Goal: Task Accomplishment & Management: Manage account settings

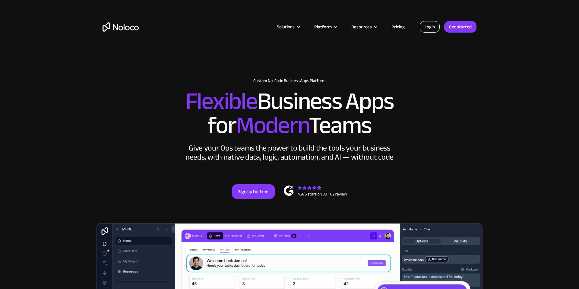
click at [432, 28] on link "Login" at bounding box center [430, 26] width 20 height 11
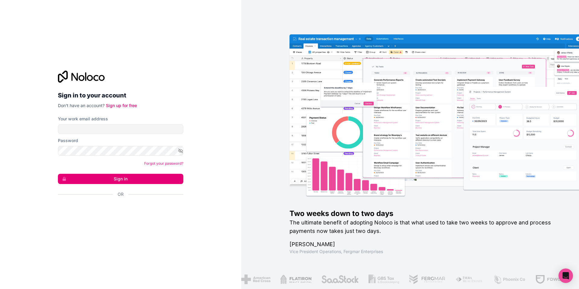
click at [101, 122] on label "Your work email address" at bounding box center [83, 119] width 50 height 6
click at [101, 124] on input "Your work email address" at bounding box center [120, 129] width 125 height 10
click at [101, 129] on input "Your work email address" at bounding box center [120, 129] width 125 height 10
type input "[EMAIL_ADDRESS][DOMAIN_NAME]"
click at [112, 131] on input "[EMAIL_ADDRESS][DOMAIN_NAME]" at bounding box center [120, 129] width 125 height 10
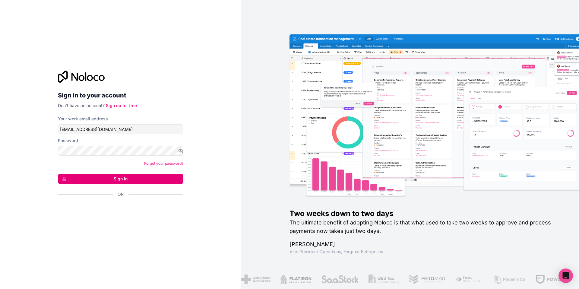
click at [112, 155] on form "Your work email address [EMAIL_ADDRESS][DOMAIN_NAME] Password Forgot your passw…" at bounding box center [120, 167] width 125 height 103
click at [109, 204] on iframe at bounding box center [118, 210] width 127 height 13
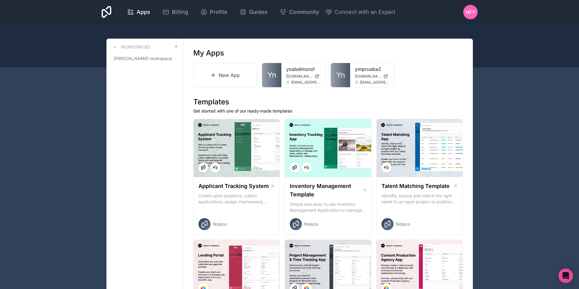
click at [181, 16] on span "Billing" at bounding box center [180, 12] width 16 height 8
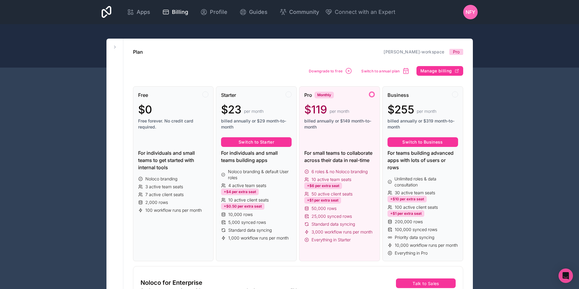
click at [468, 12] on span "NFY" at bounding box center [471, 11] width 10 height 7
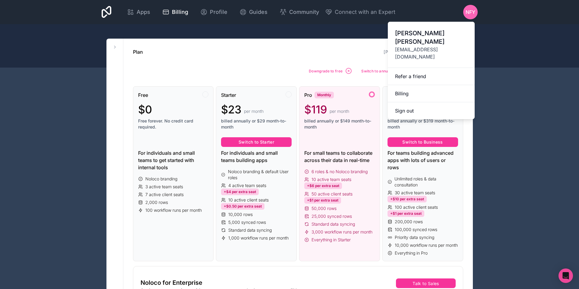
click at [401, 87] on link "Billing" at bounding box center [431, 93] width 87 height 17
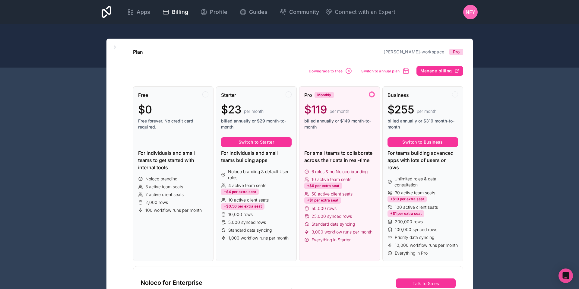
click at [115, 47] on icon at bounding box center [114, 47] width 1 height 2
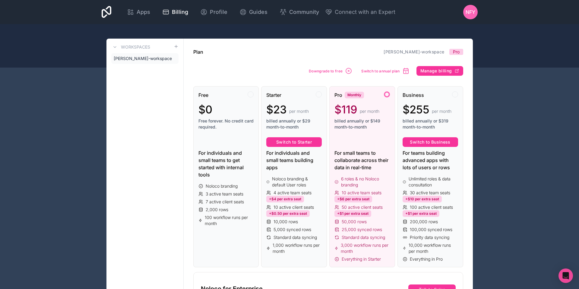
click at [135, 59] on span "[PERSON_NAME]-workspace" at bounding box center [143, 58] width 58 height 6
click at [439, 72] on span "Manage billing" at bounding box center [436, 70] width 32 height 5
